Goal: Transaction & Acquisition: Purchase product/service

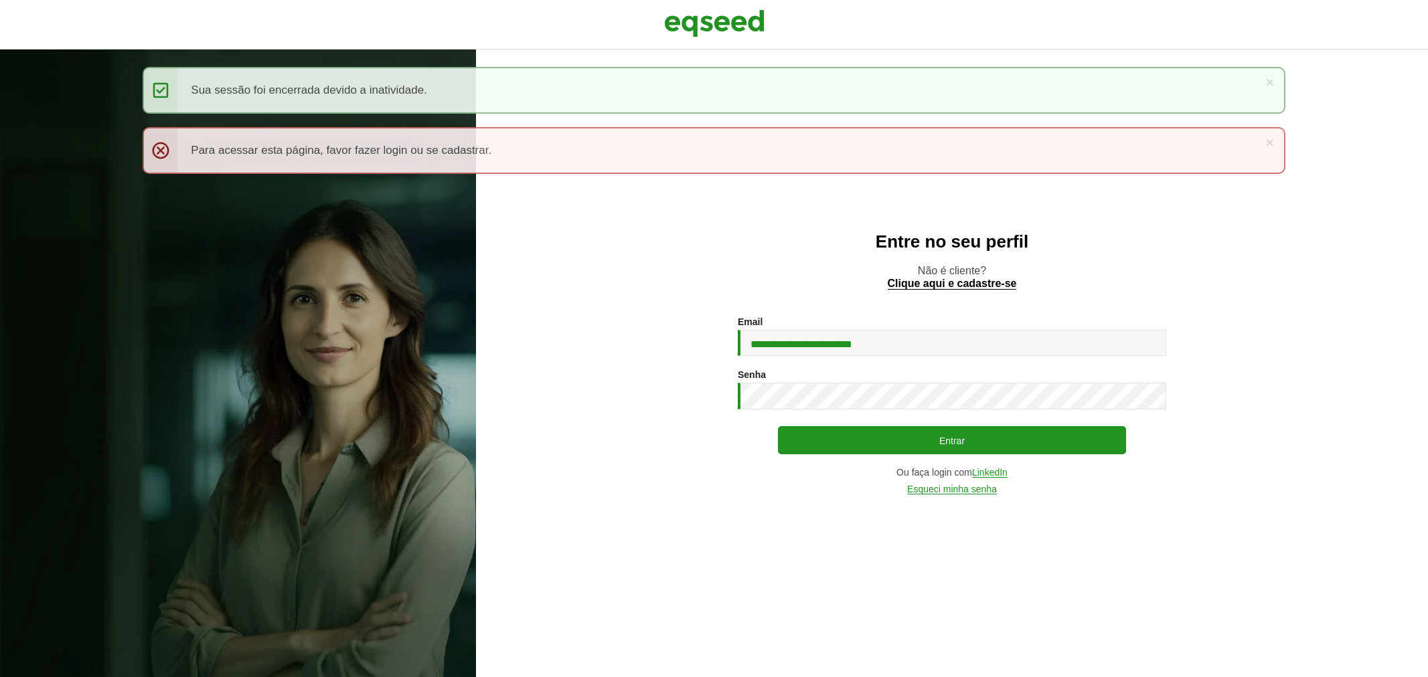
click at [839, 429] on button "Entrar" at bounding box center [952, 440] width 348 height 28
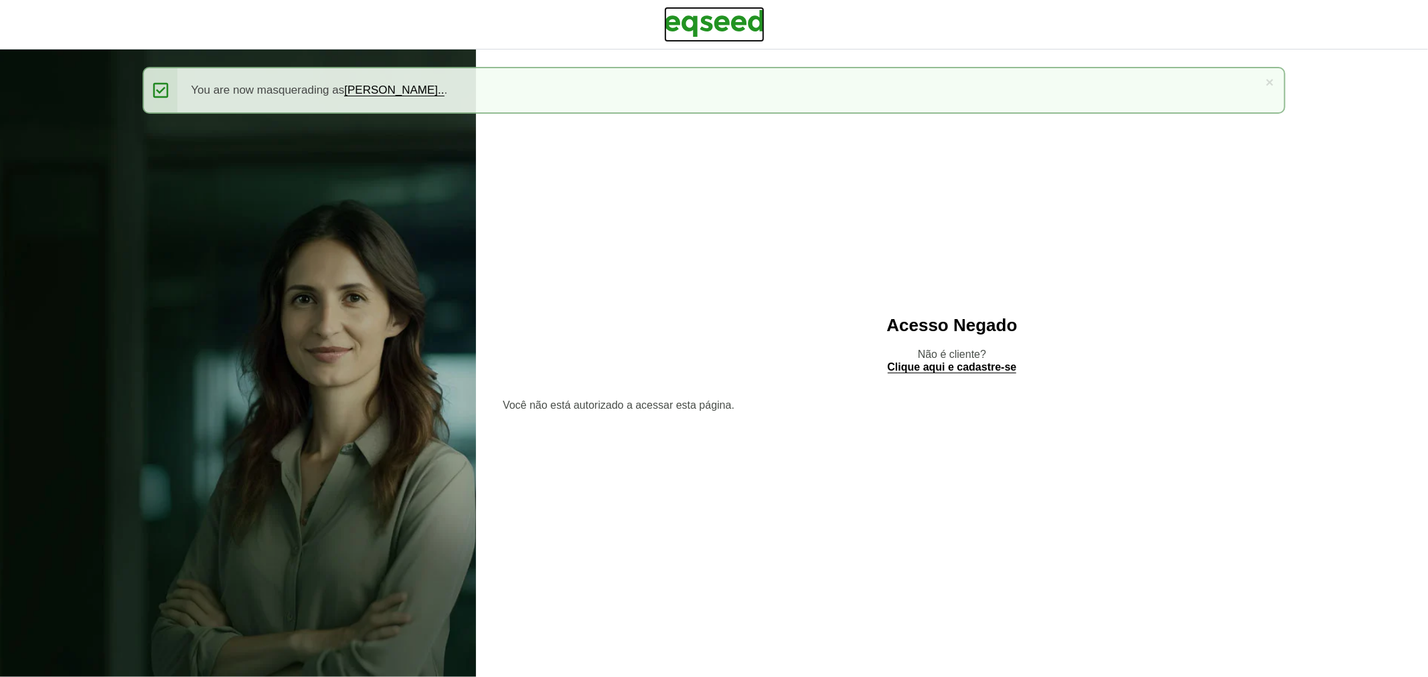
click at [698, 9] on img at bounding box center [714, 23] width 100 height 33
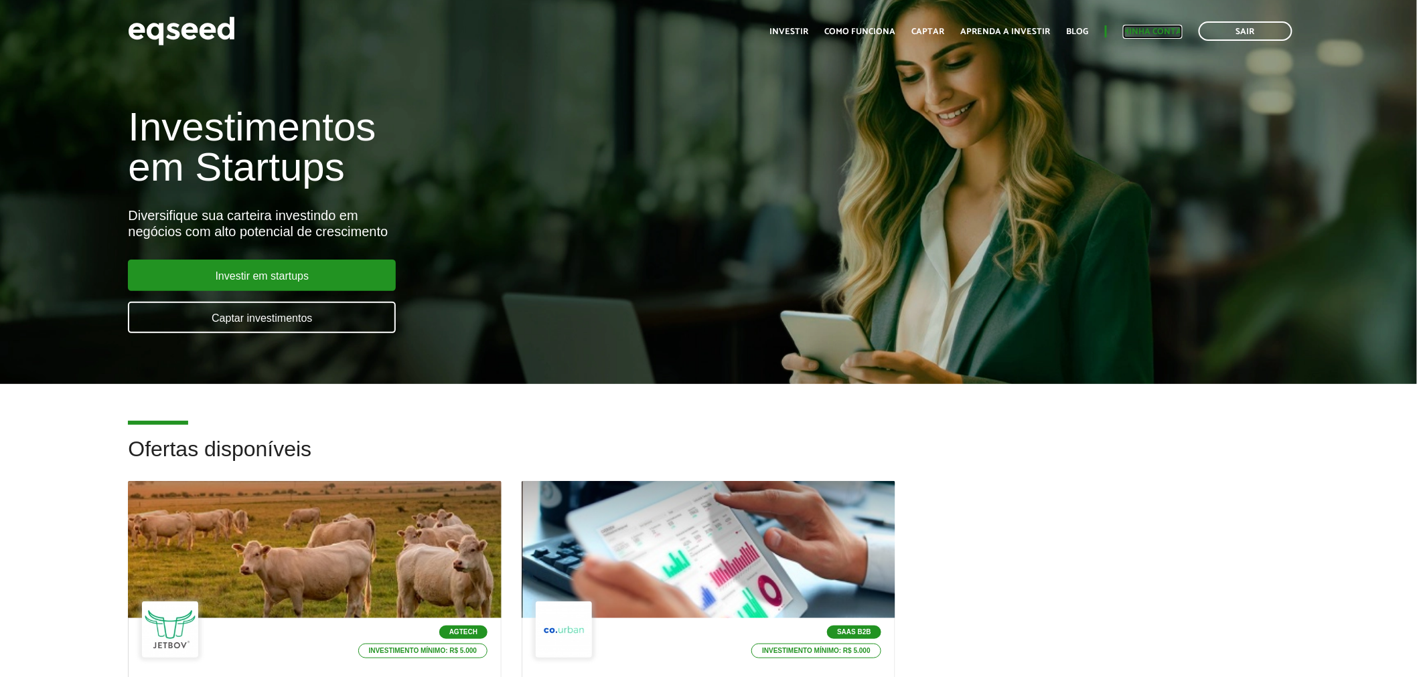
click at [1149, 36] on link "Minha conta" at bounding box center [1153, 31] width 60 height 9
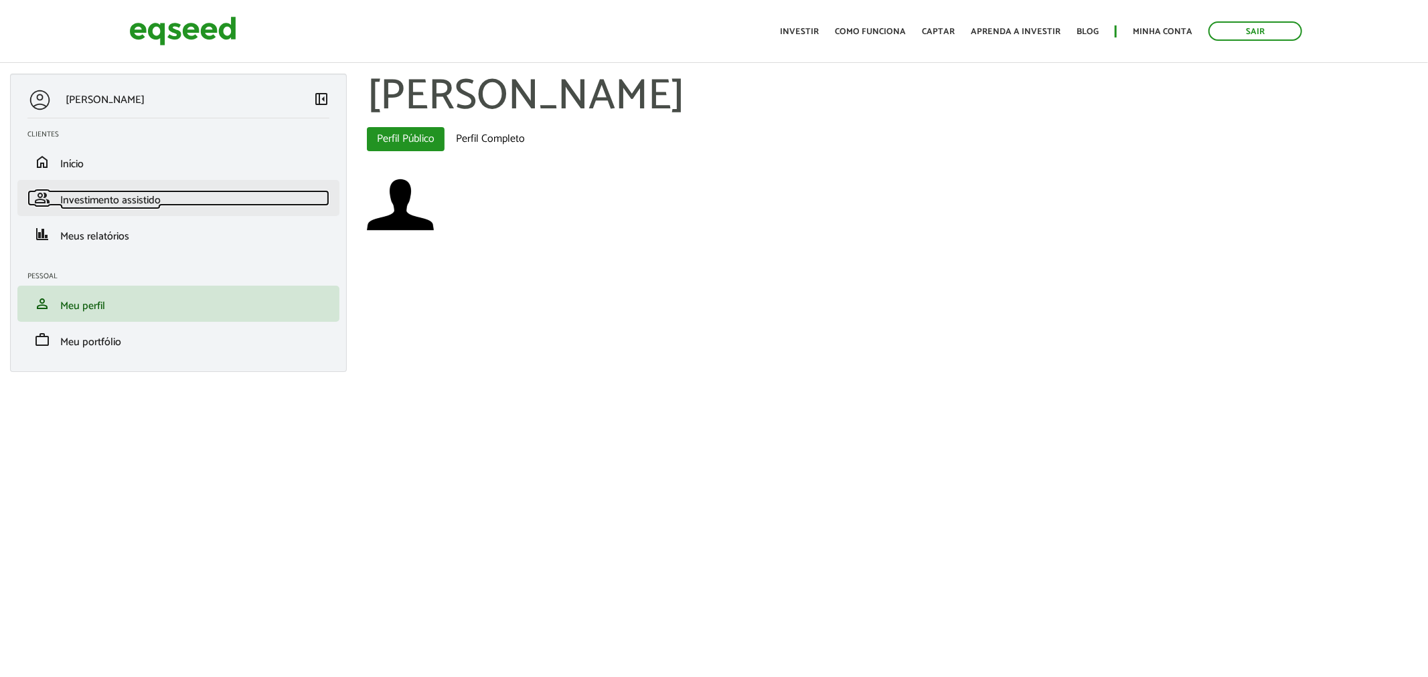
click at [197, 198] on link "group Investimento assistido" at bounding box center [178, 198] width 302 height 16
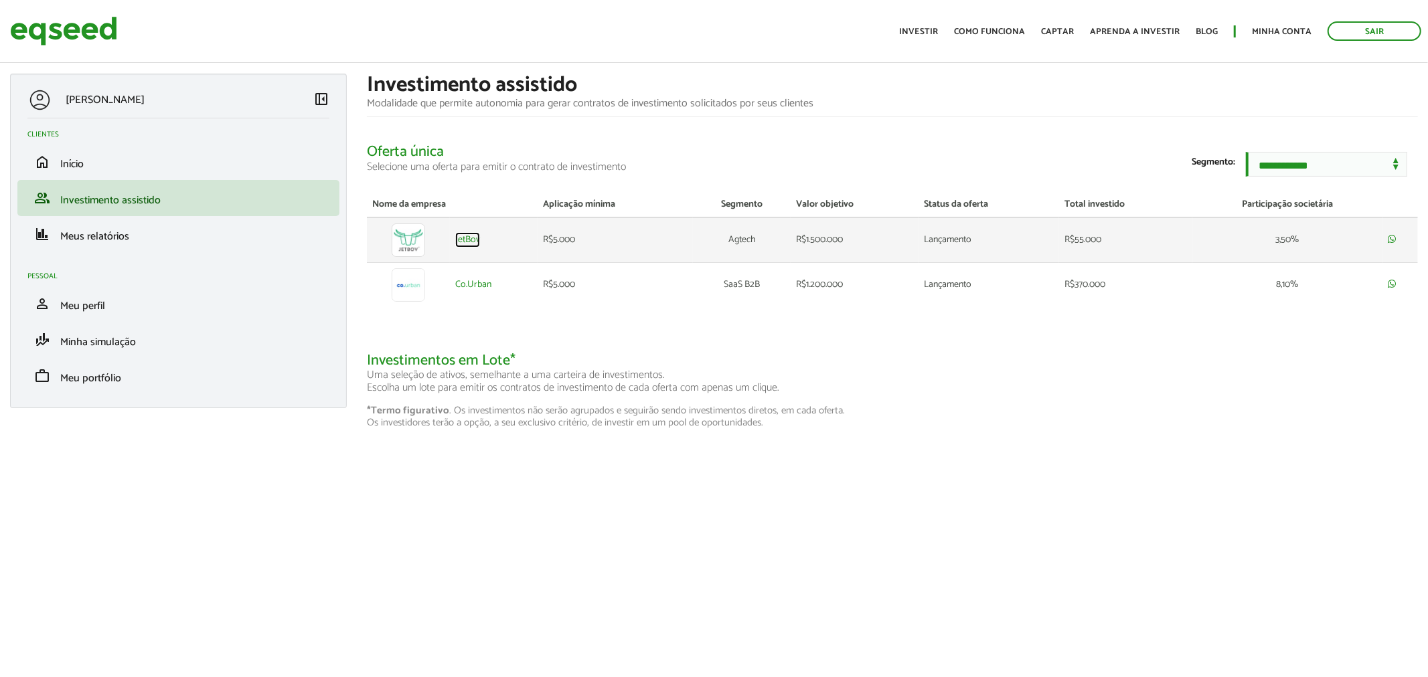
click at [466, 245] on link "JetBov" at bounding box center [467, 240] width 25 height 9
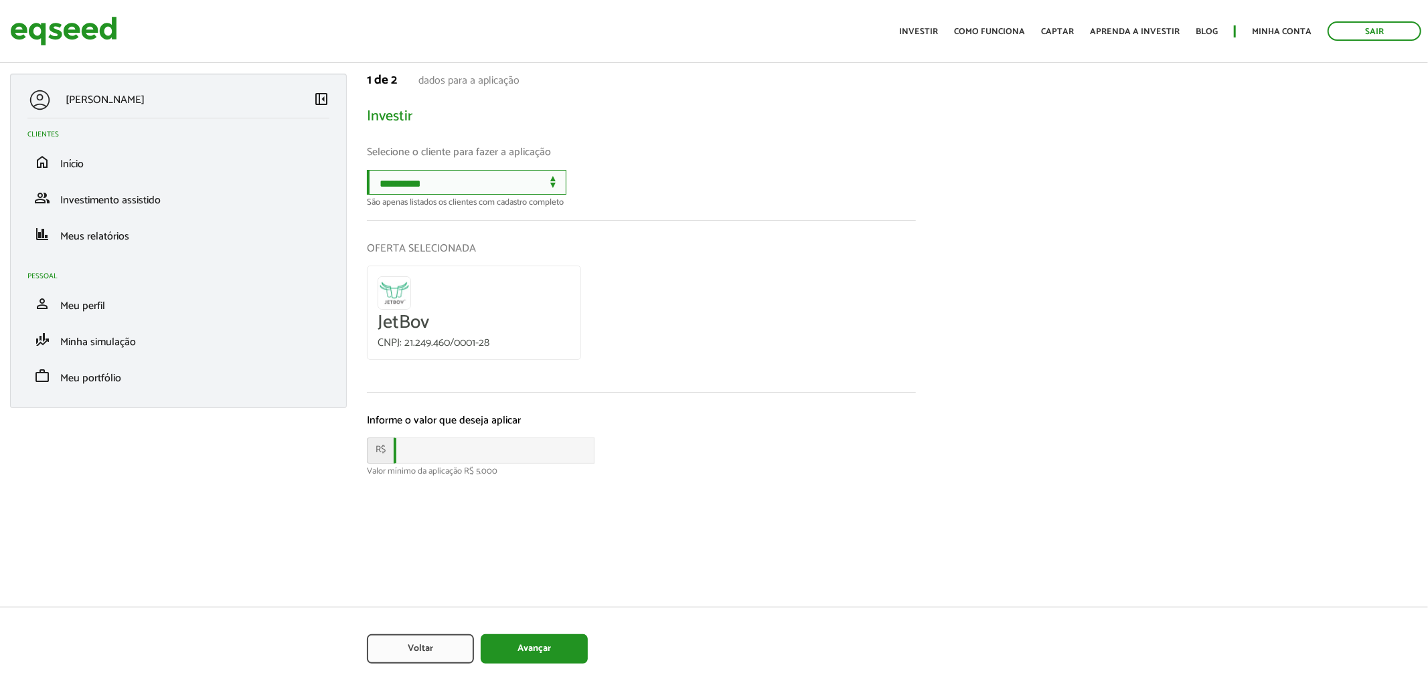
click at [484, 189] on select "**********" at bounding box center [466, 182] width 199 height 25
select select "******"
click at [367, 170] on select "**********" at bounding box center [466, 182] width 199 height 25
drag, startPoint x: 460, startPoint y: 458, endPoint x: 454, endPoint y: 449, distance: 11.1
click at [460, 458] on input "text" at bounding box center [494, 451] width 201 height 26
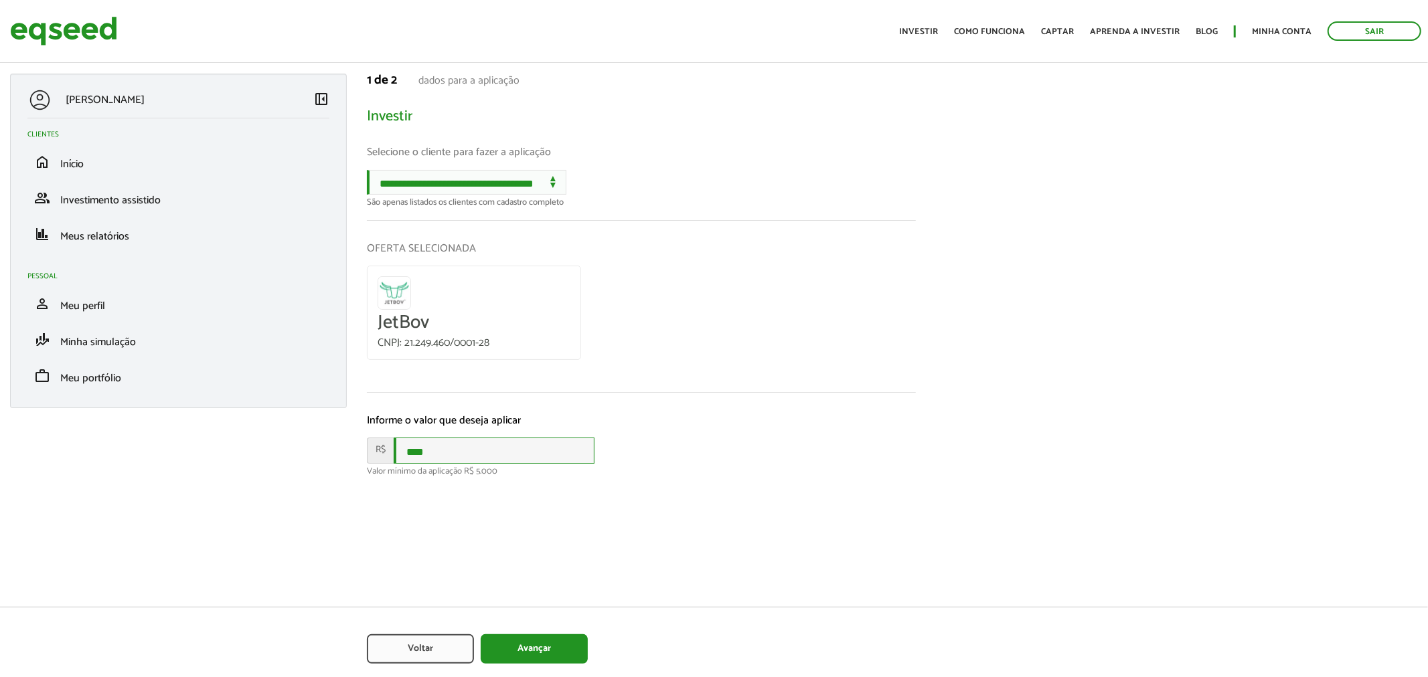
type input "****"
click at [623, 449] on div "R$ ****" at bounding box center [641, 451] width 549 height 26
click at [579, 661] on button "Avançar" at bounding box center [534, 649] width 107 height 29
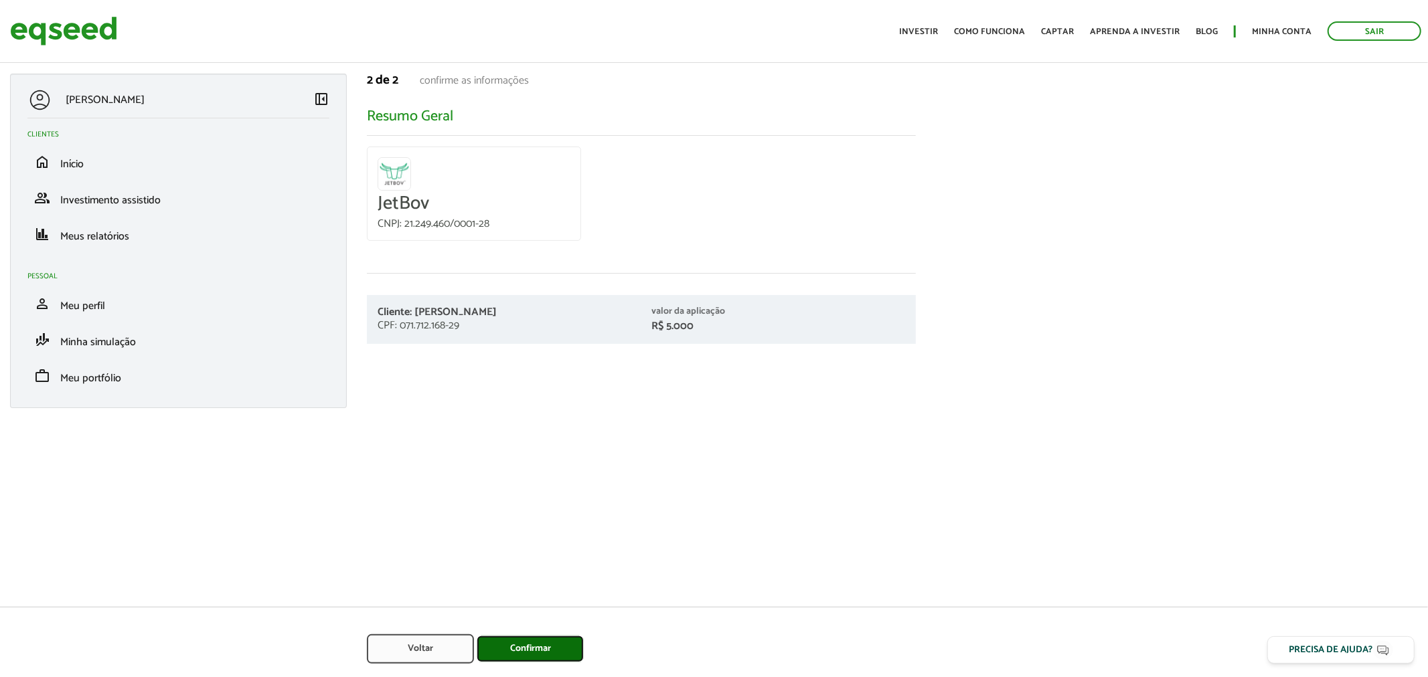
click at [581, 651] on button "Confirmar" at bounding box center [530, 649] width 107 height 27
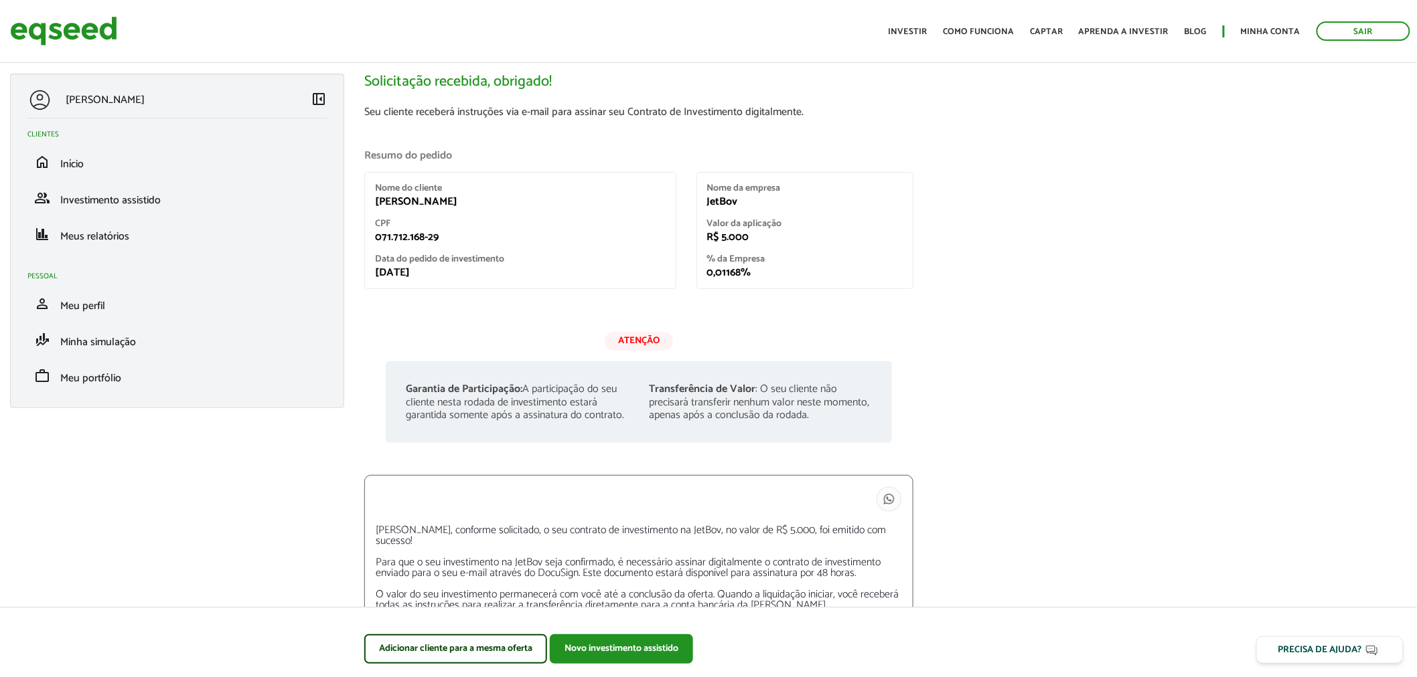
click at [82, 5] on header "Sair Toggle navigation Toggle navigation Início Investir Como funciona Captar A…" at bounding box center [708, 31] width 1417 height 63
click at [96, 48] on img at bounding box center [63, 30] width 107 height 35
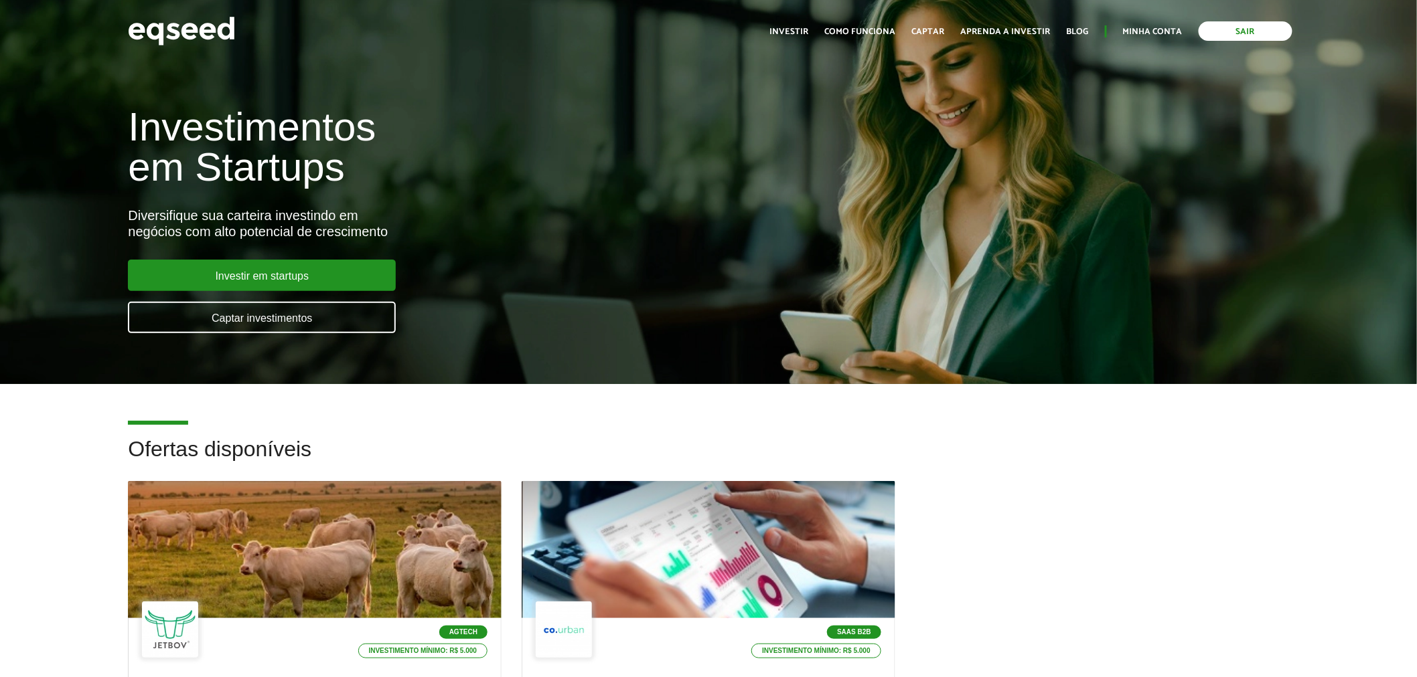
click at [1234, 35] on link "Sair" at bounding box center [1245, 30] width 94 height 19
click at [1172, 36] on link "Login" at bounding box center [1169, 31] width 26 height 9
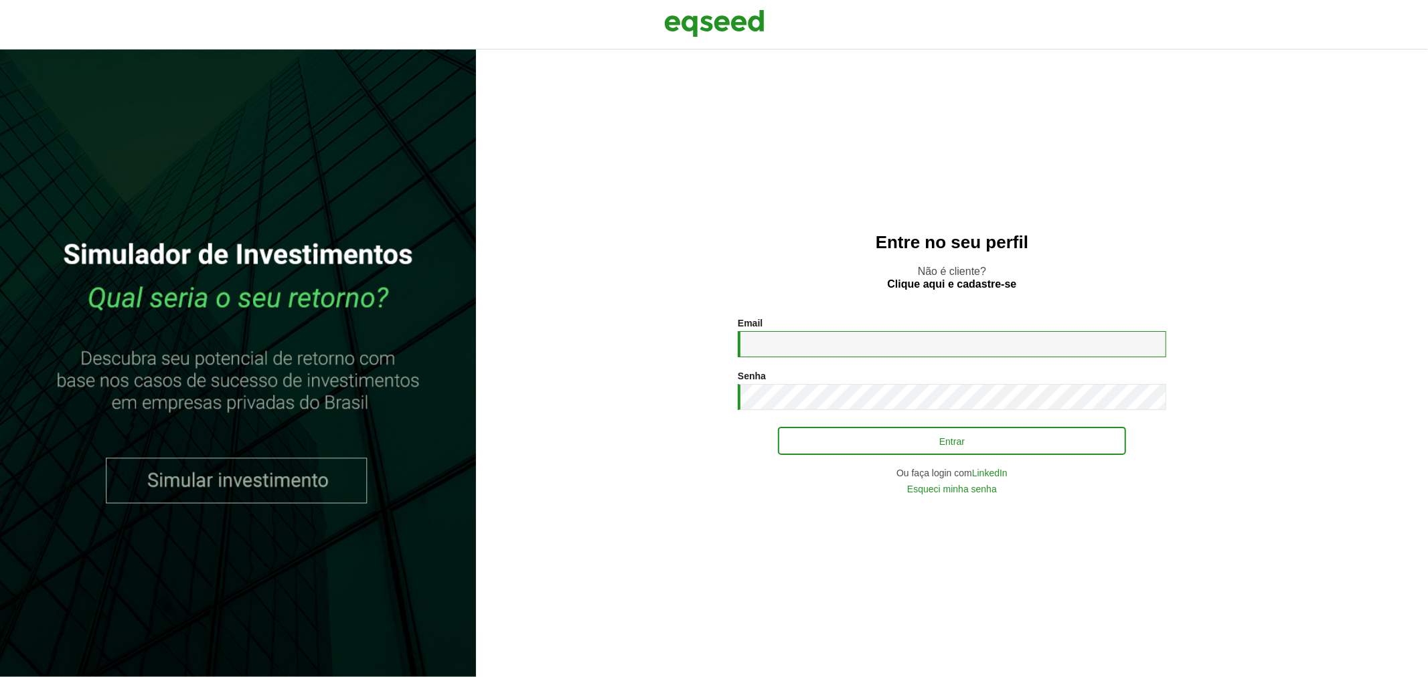
type input "**********"
click at [825, 438] on button "Entrar" at bounding box center [952, 440] width 348 height 25
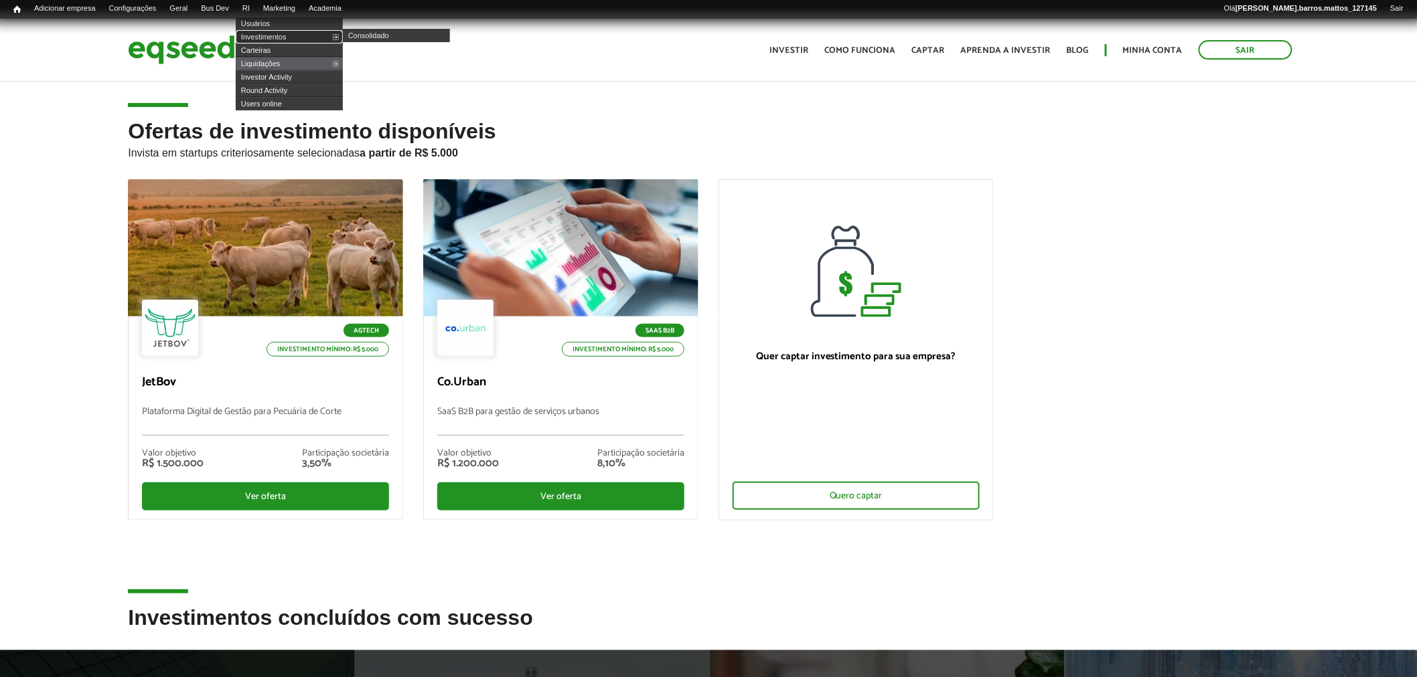
click at [265, 30] on link "Investimentos" at bounding box center [289, 36] width 107 height 13
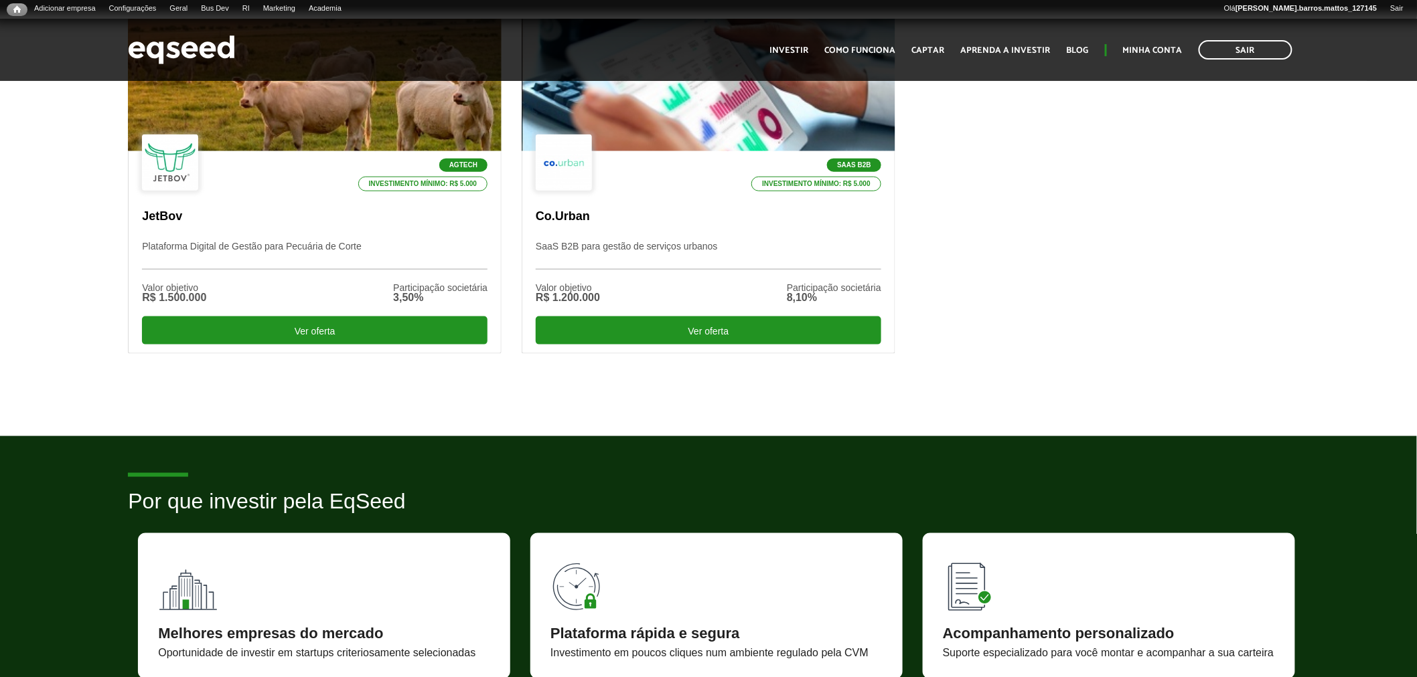
scroll to position [453, 0]
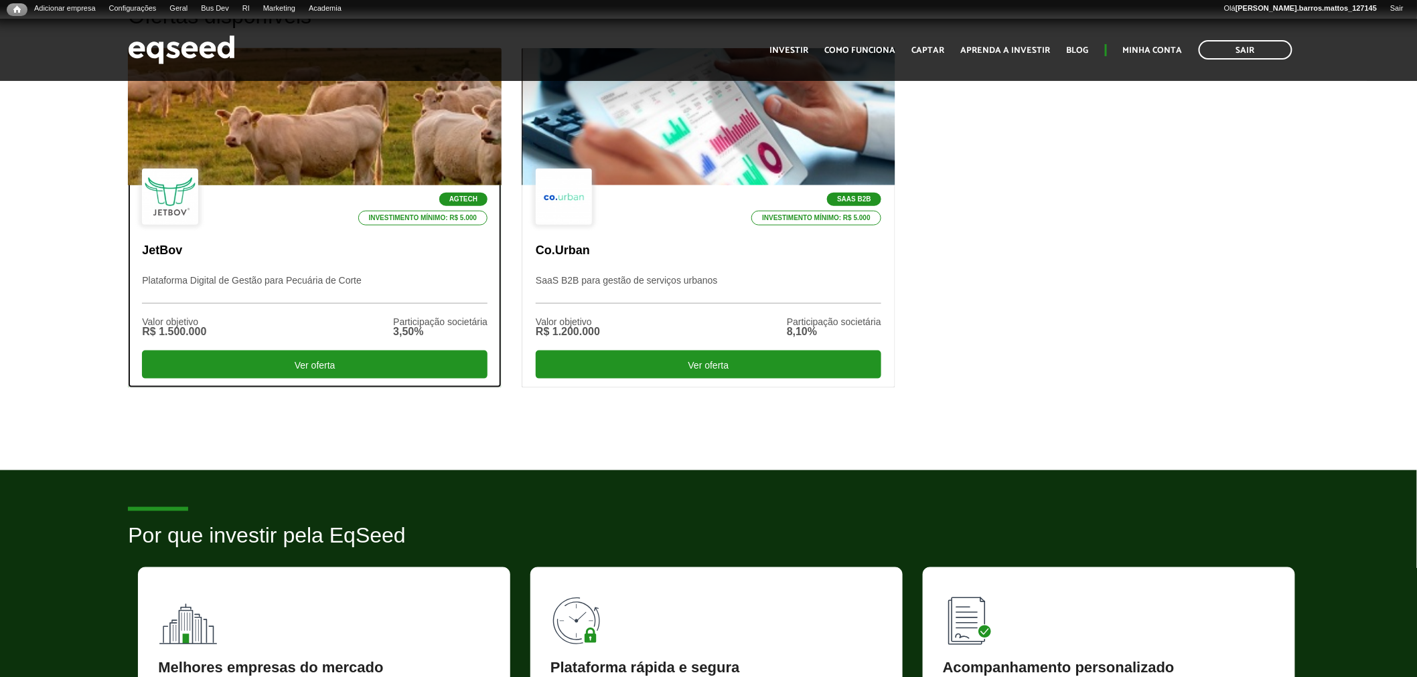
click at [386, 252] on p "JetBov" at bounding box center [314, 251] width 345 height 15
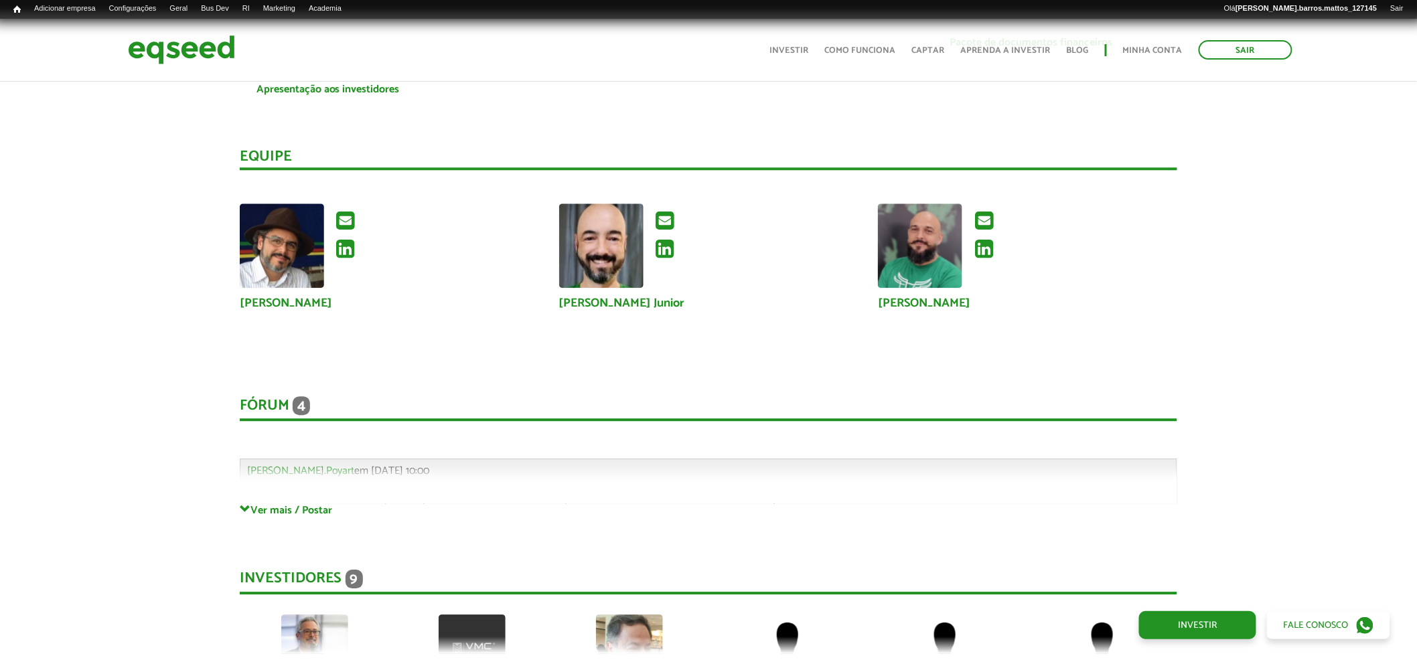
scroll to position [3472, 0]
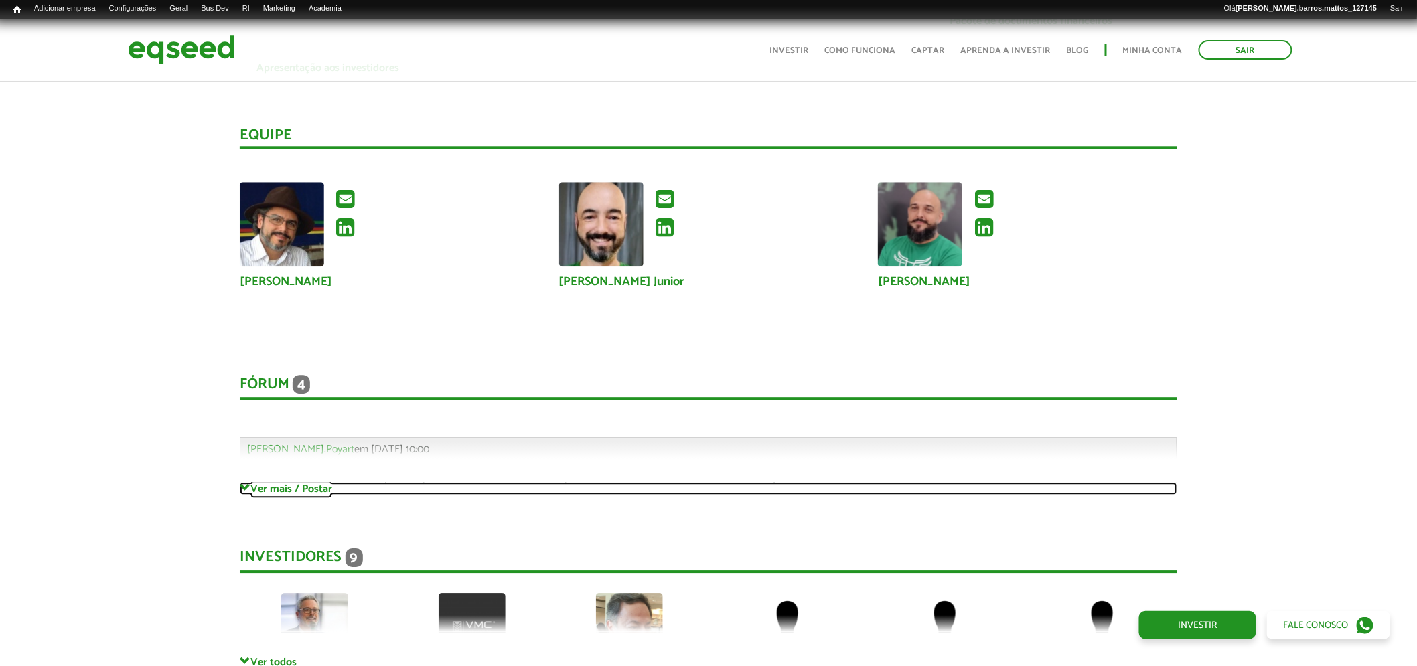
click at [297, 482] on link "Ver mais / Postar" at bounding box center [709, 488] width 938 height 13
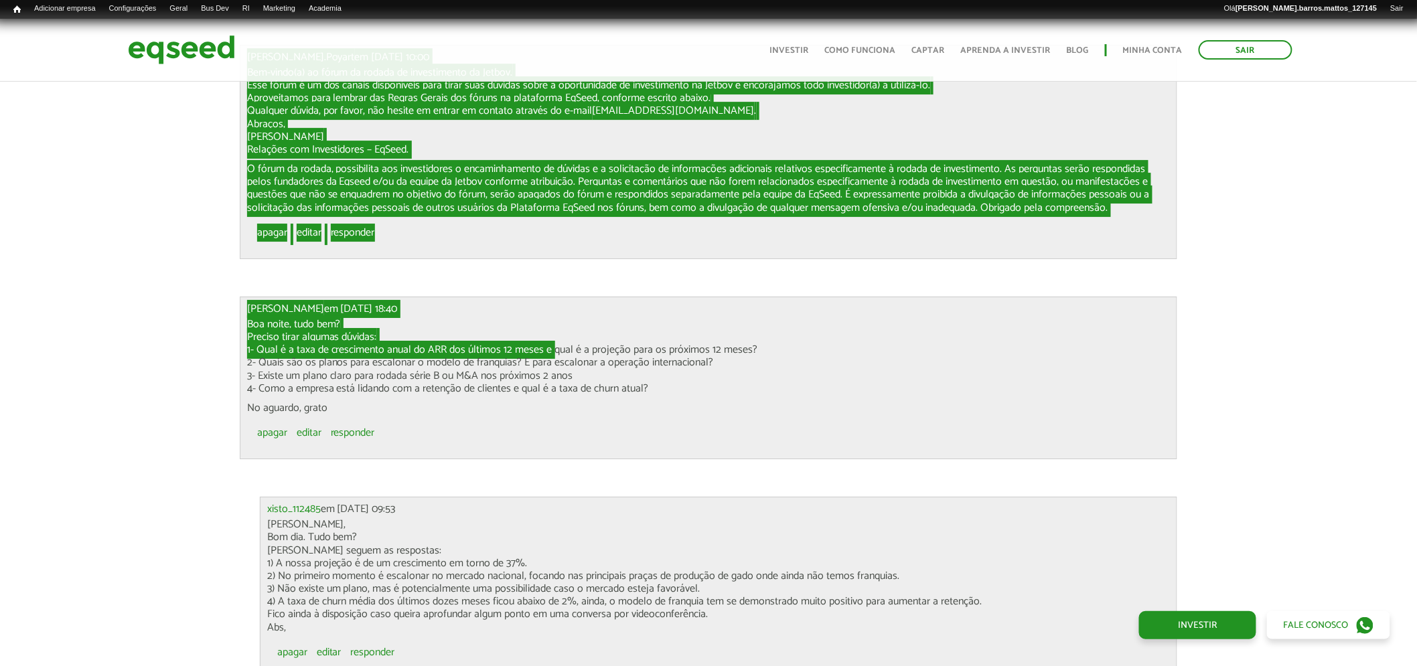
scroll to position [1578, 0]
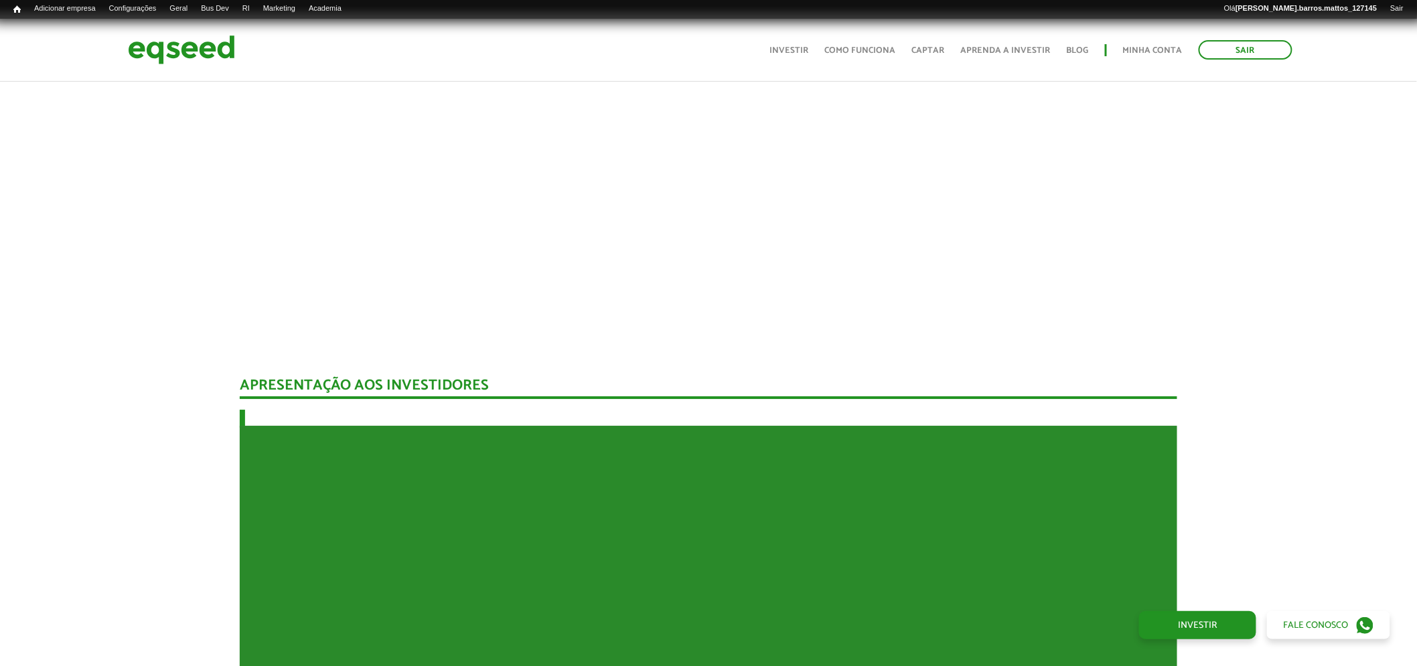
drag, startPoint x: 550, startPoint y: 325, endPoint x: 695, endPoint y: 368, distance: 151.5
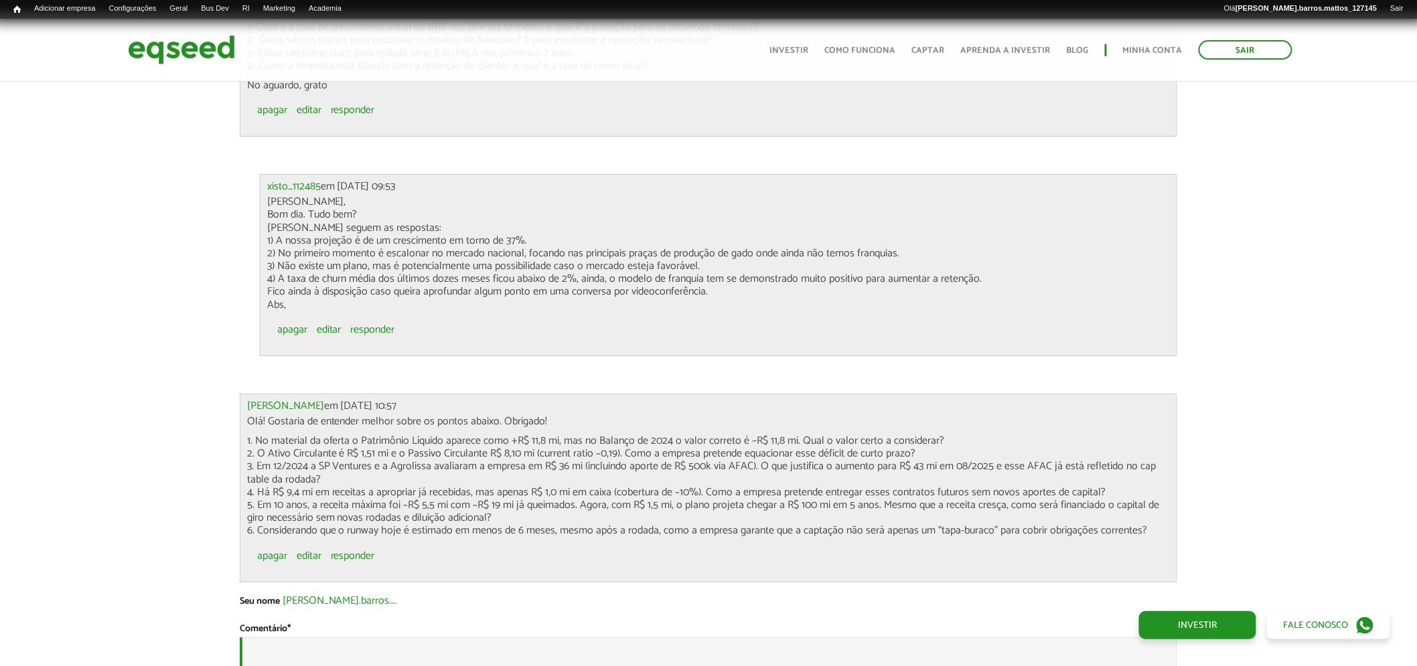
scroll to position [0, 0]
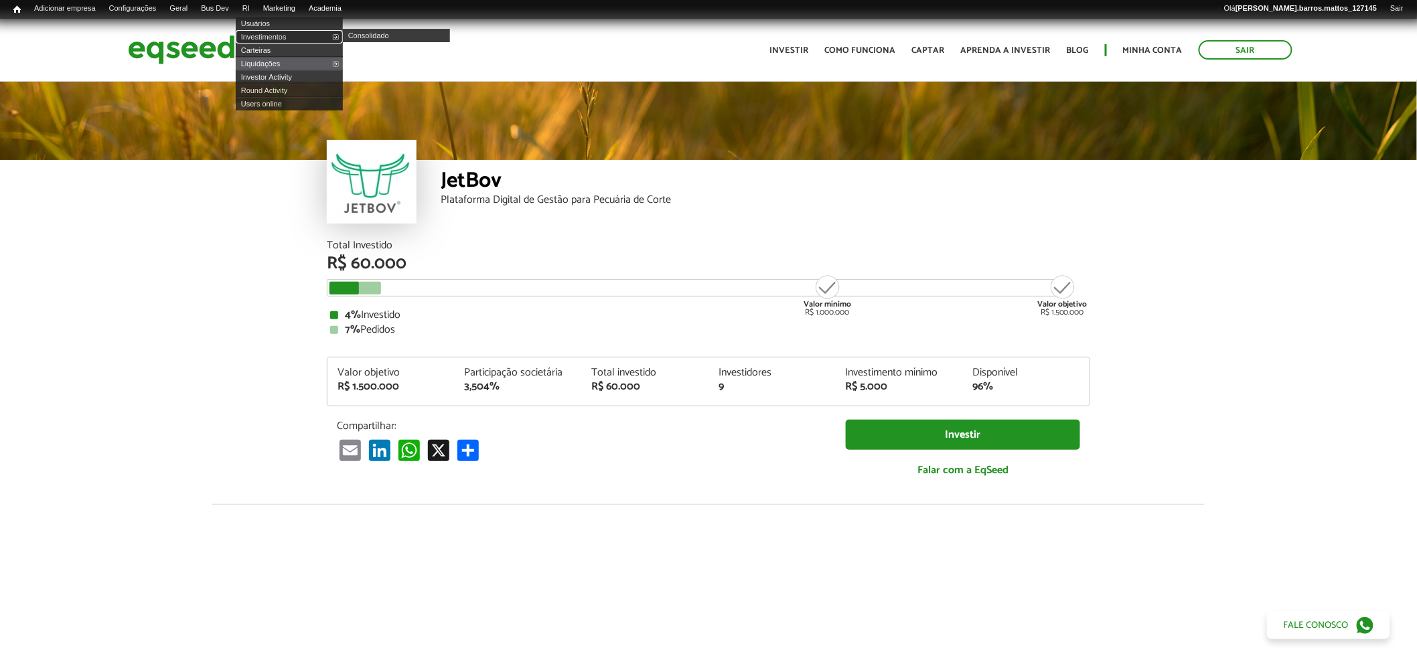
click at [270, 30] on link "Investimentos" at bounding box center [289, 36] width 107 height 13
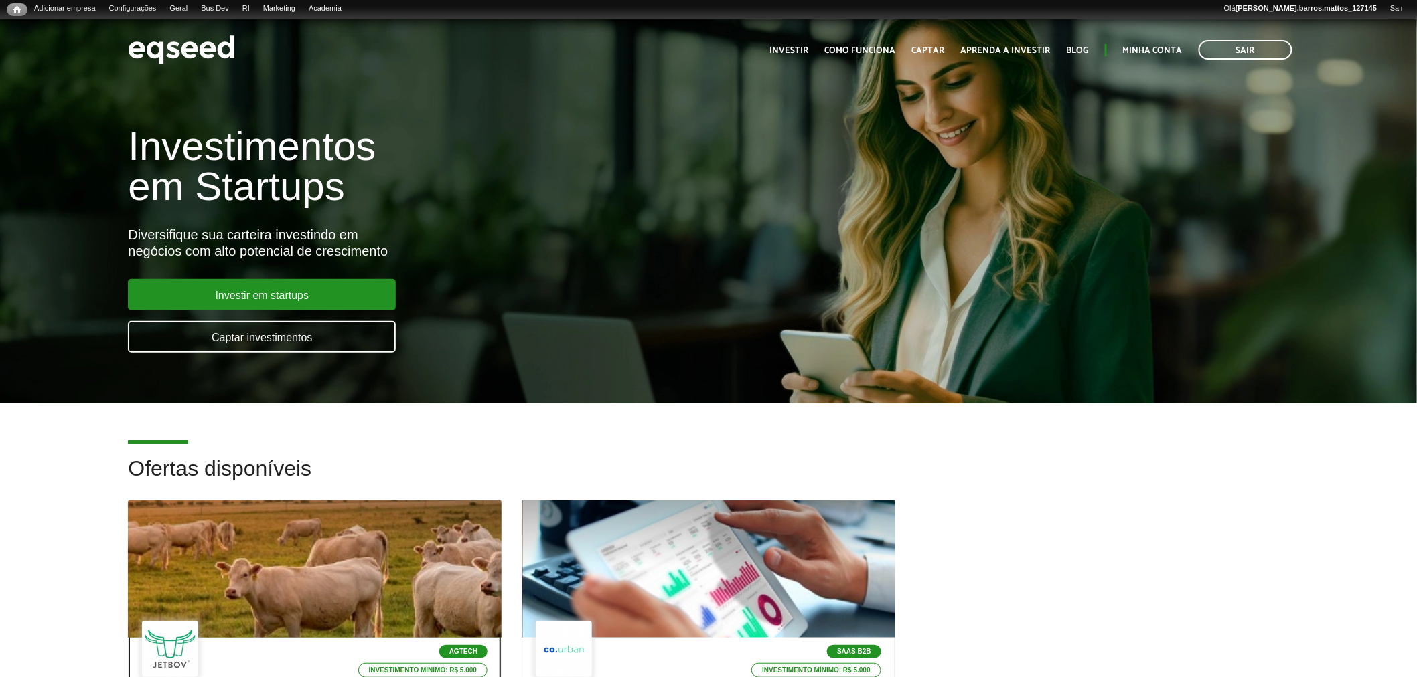
click at [405, 540] on div at bounding box center [315, 569] width 448 height 165
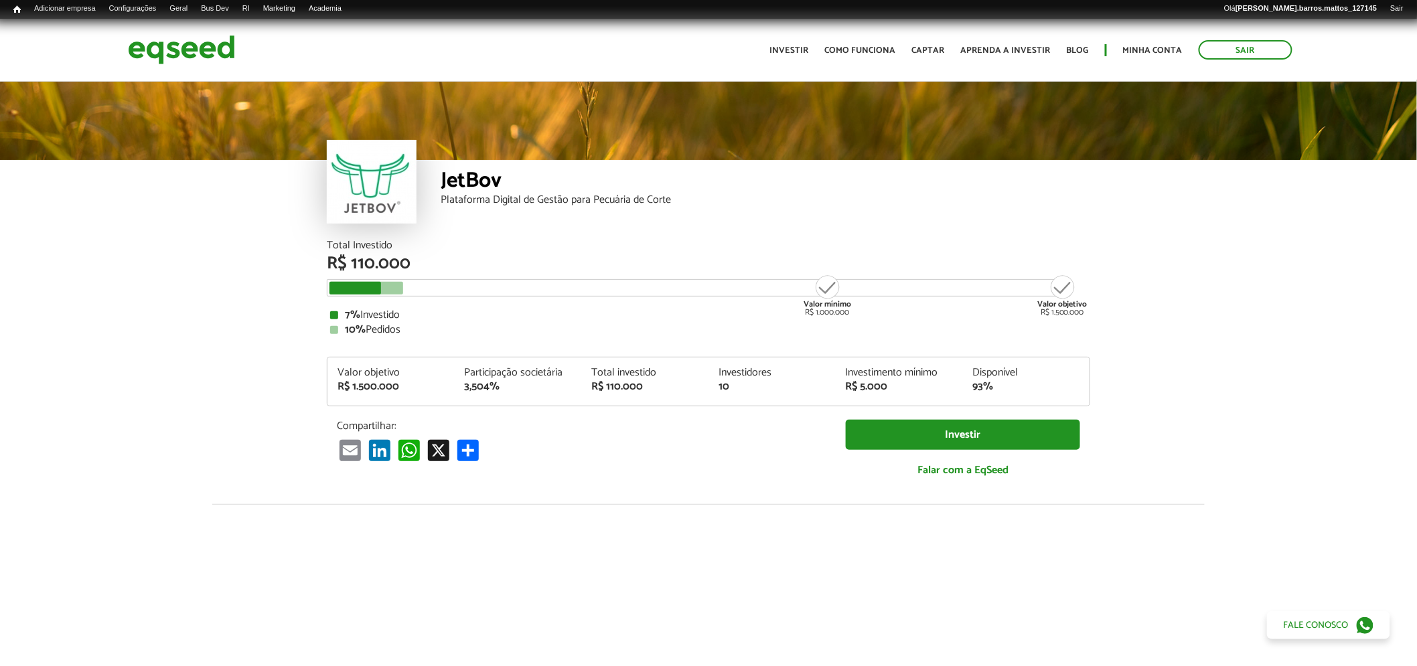
scroll to position [1578, 0]
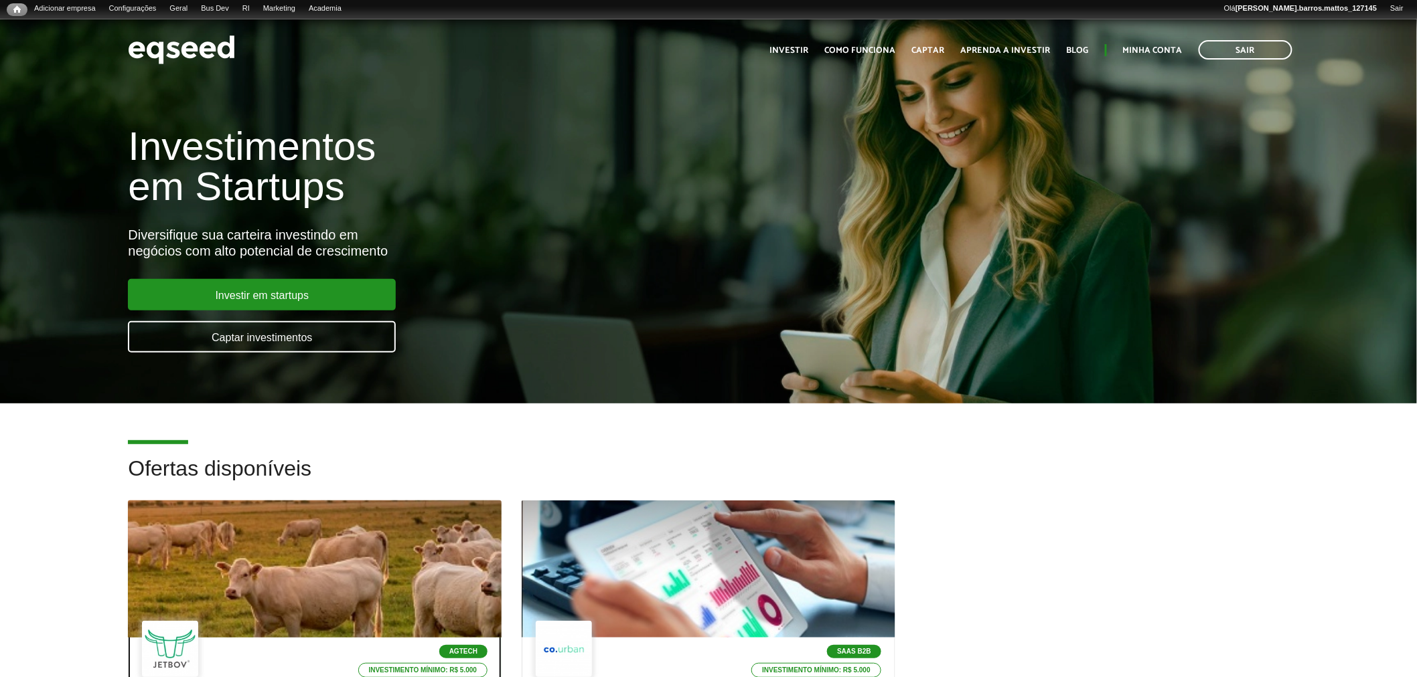
click at [286, 566] on div at bounding box center [315, 569] width 448 height 165
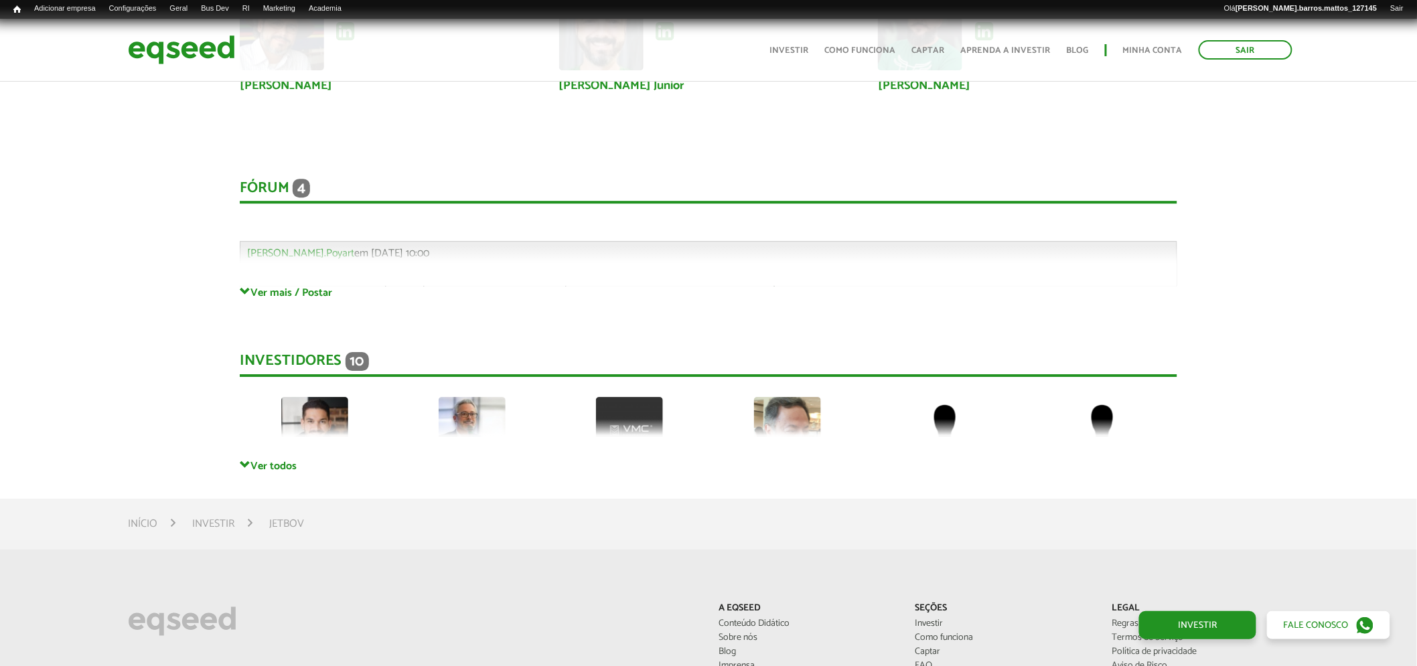
drag, startPoint x: 0, startPoint y: 0, endPoint x: 847, endPoint y: 414, distance: 942.5
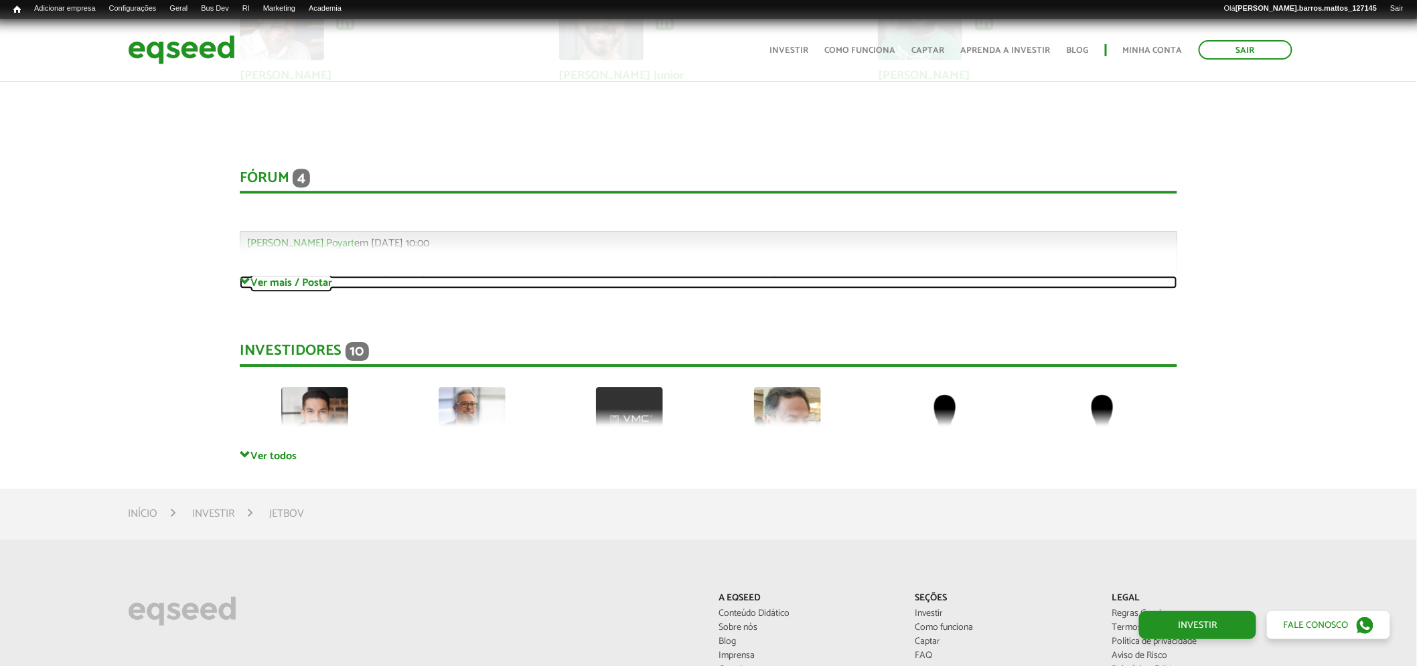
click at [292, 276] on link "Ver mais / Postar" at bounding box center [709, 282] width 938 height 13
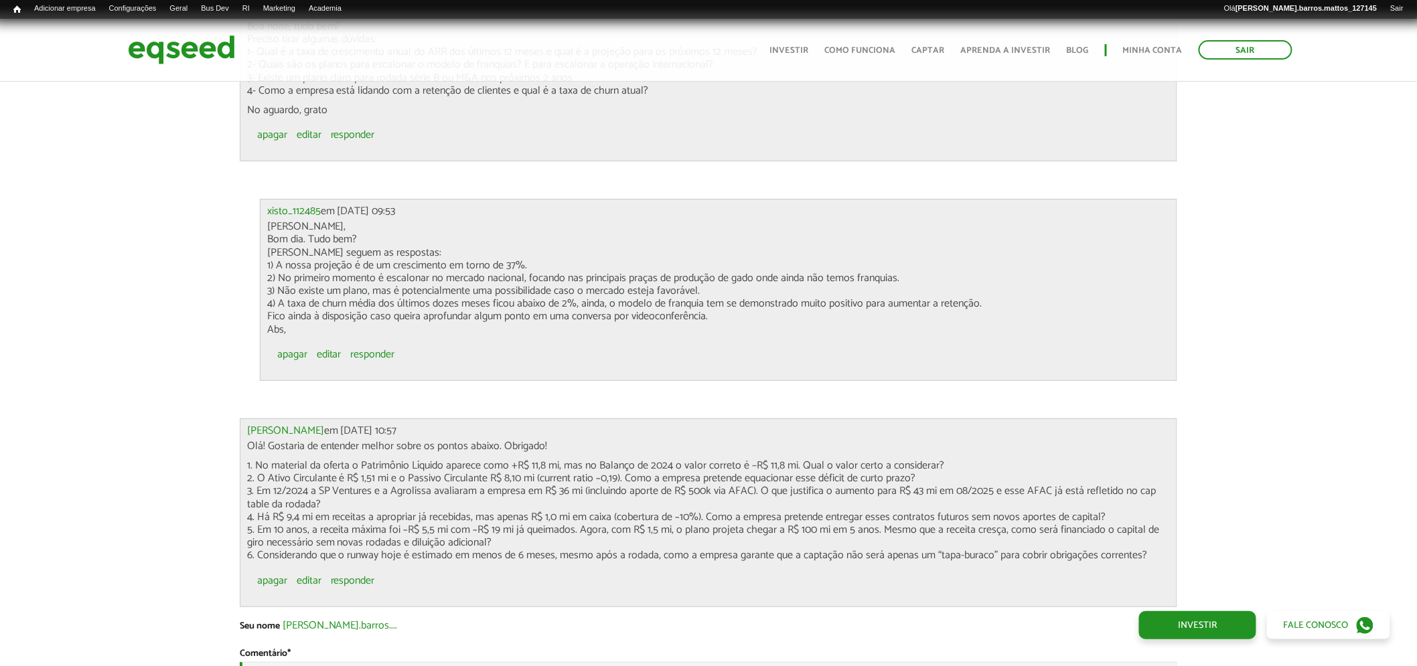
scroll to position [4229, 0]
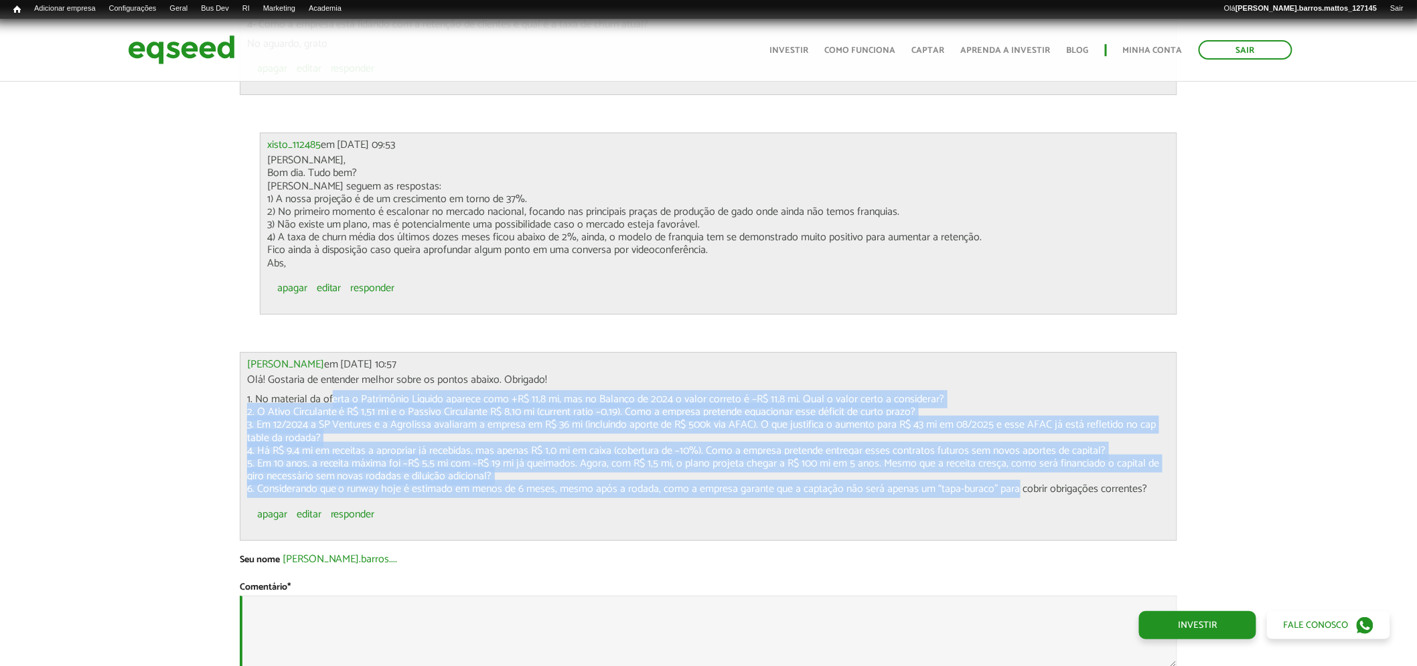
drag, startPoint x: 325, startPoint y: 384, endPoint x: 1008, endPoint y: 478, distance: 689.3
click at [1008, 478] on p "1. No material da oferta o Patrimônio Líquido aparece como +R$ 11,8 mi, mas no …" at bounding box center [708, 444] width 923 height 103
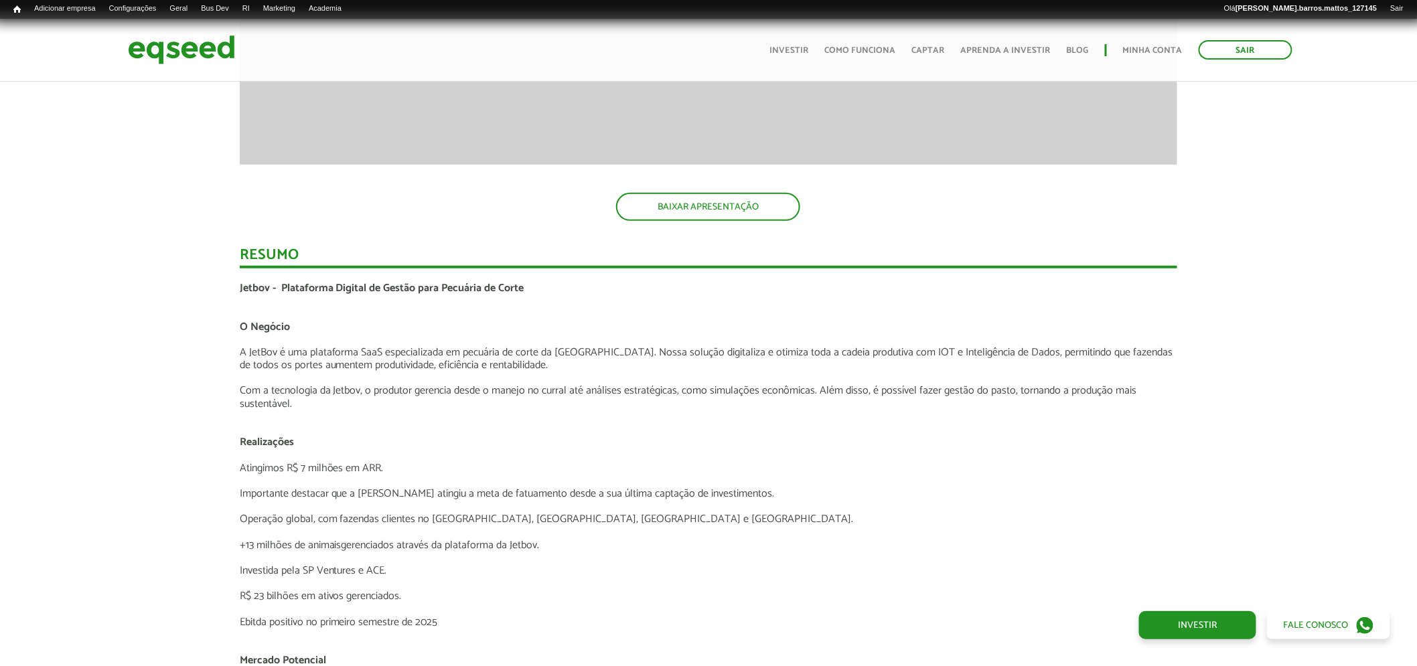
scroll to position [2381, 0]
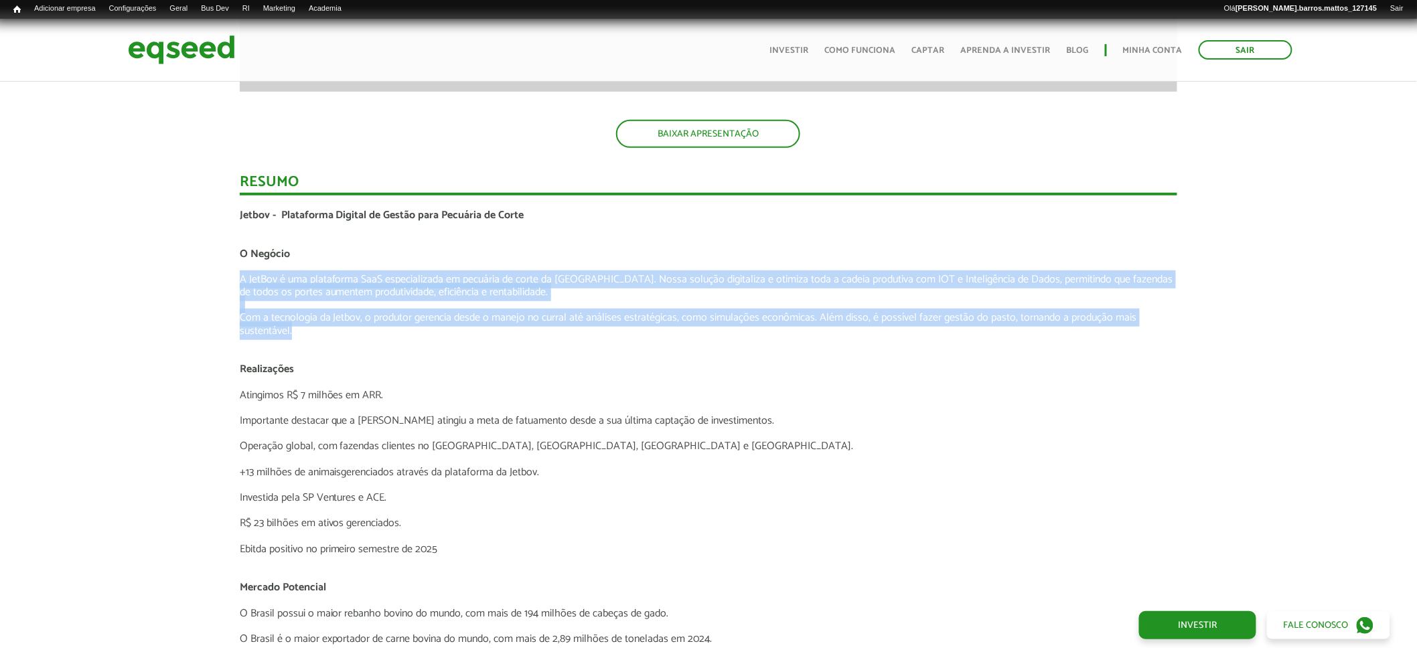
drag, startPoint x: 238, startPoint y: 274, endPoint x: 586, endPoint y: 327, distance: 351.3
click at [586, 327] on div "Jetbov - Plataforma Digital de Gestão para Pecuária de Corte O Negócio A JetBov…" at bounding box center [709, 594] width 938 height 771
copy div "A JetBov é uma plataforma SaaS especializada em pecuária de corte da América La…"
click at [482, 402] on p at bounding box center [709, 408] width 938 height 13
